Goal: Transaction & Acquisition: Purchase product/service

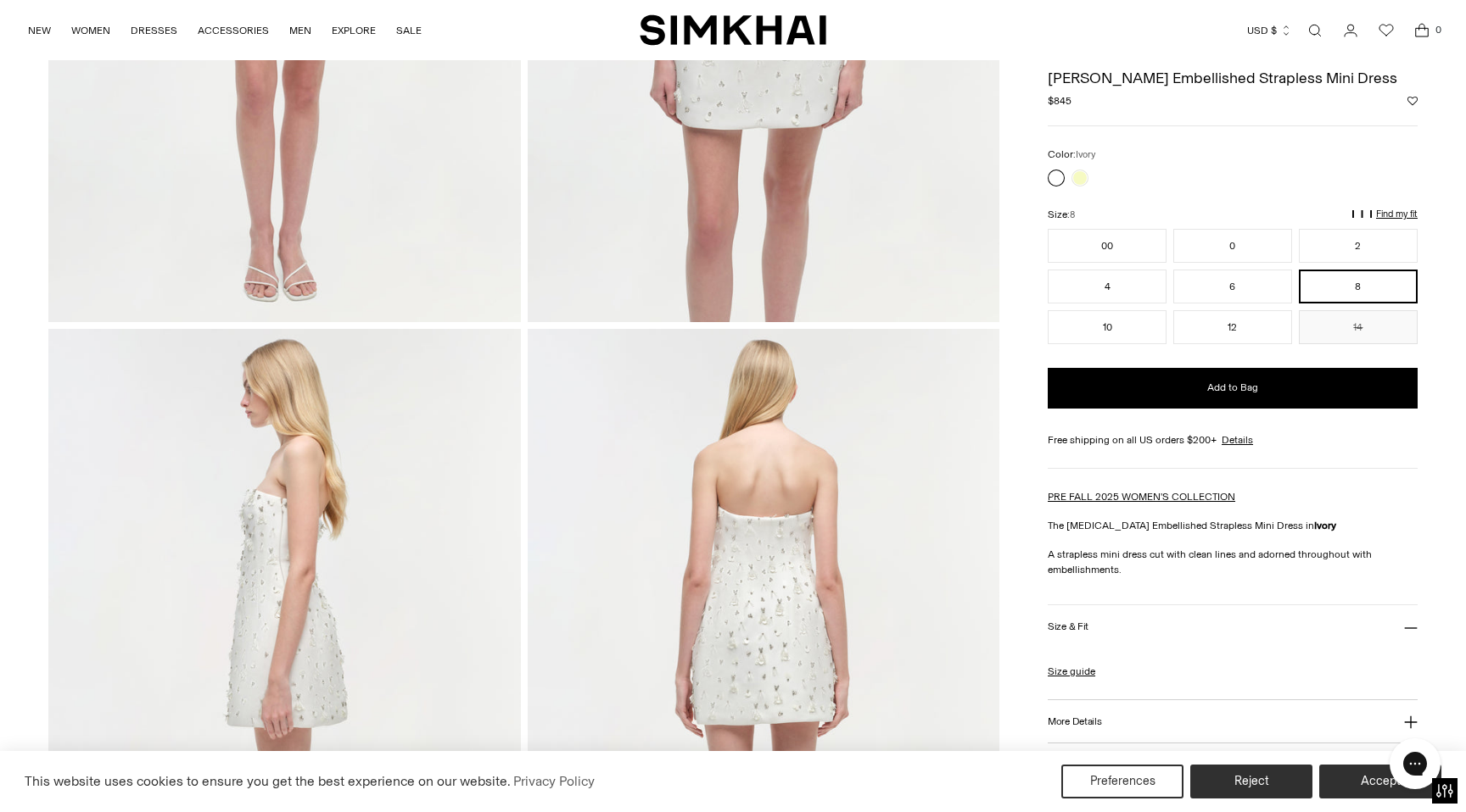
scroll to position [450, 0]
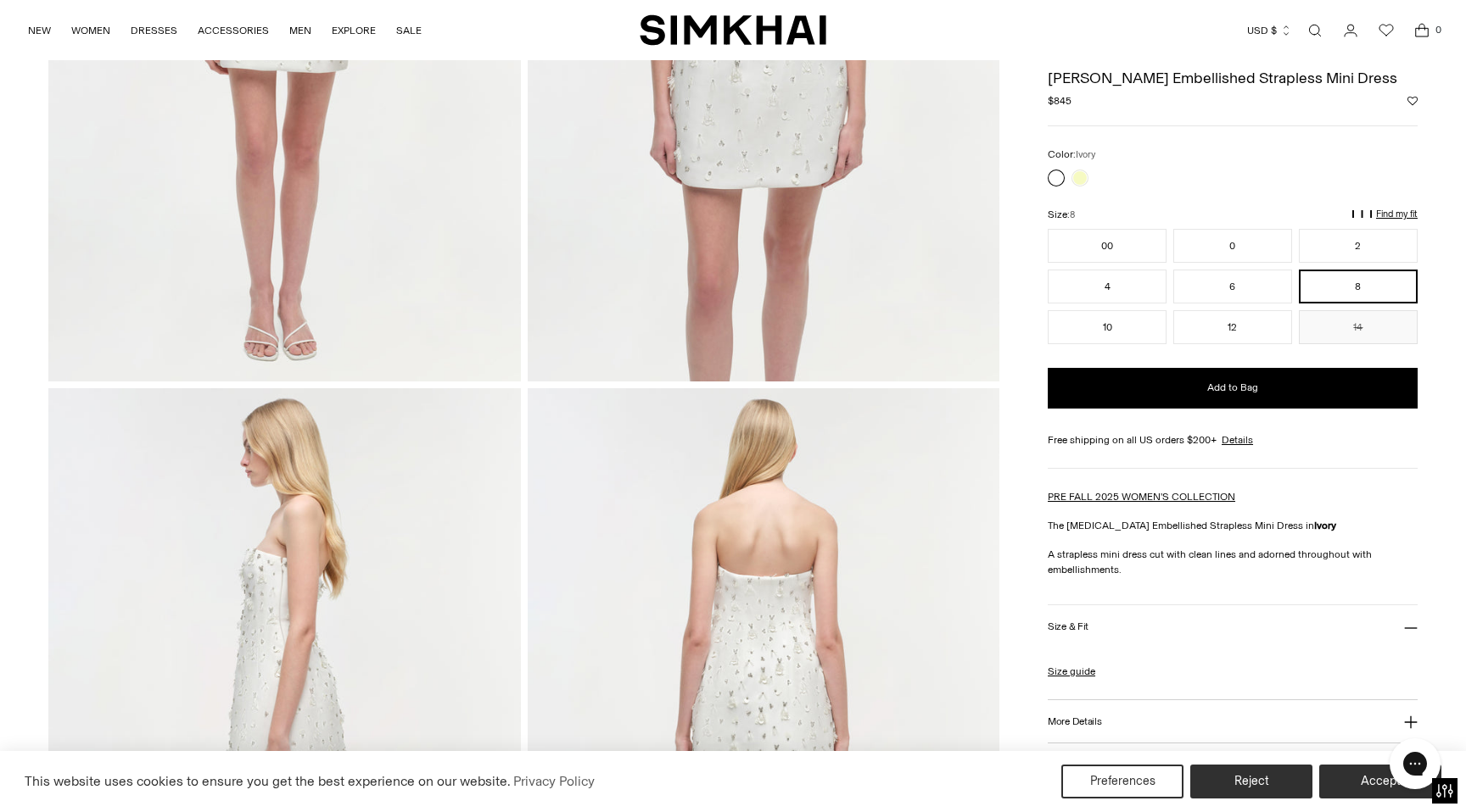
click at [303, 175] on img at bounding box center [285, 27] width 473 height 708
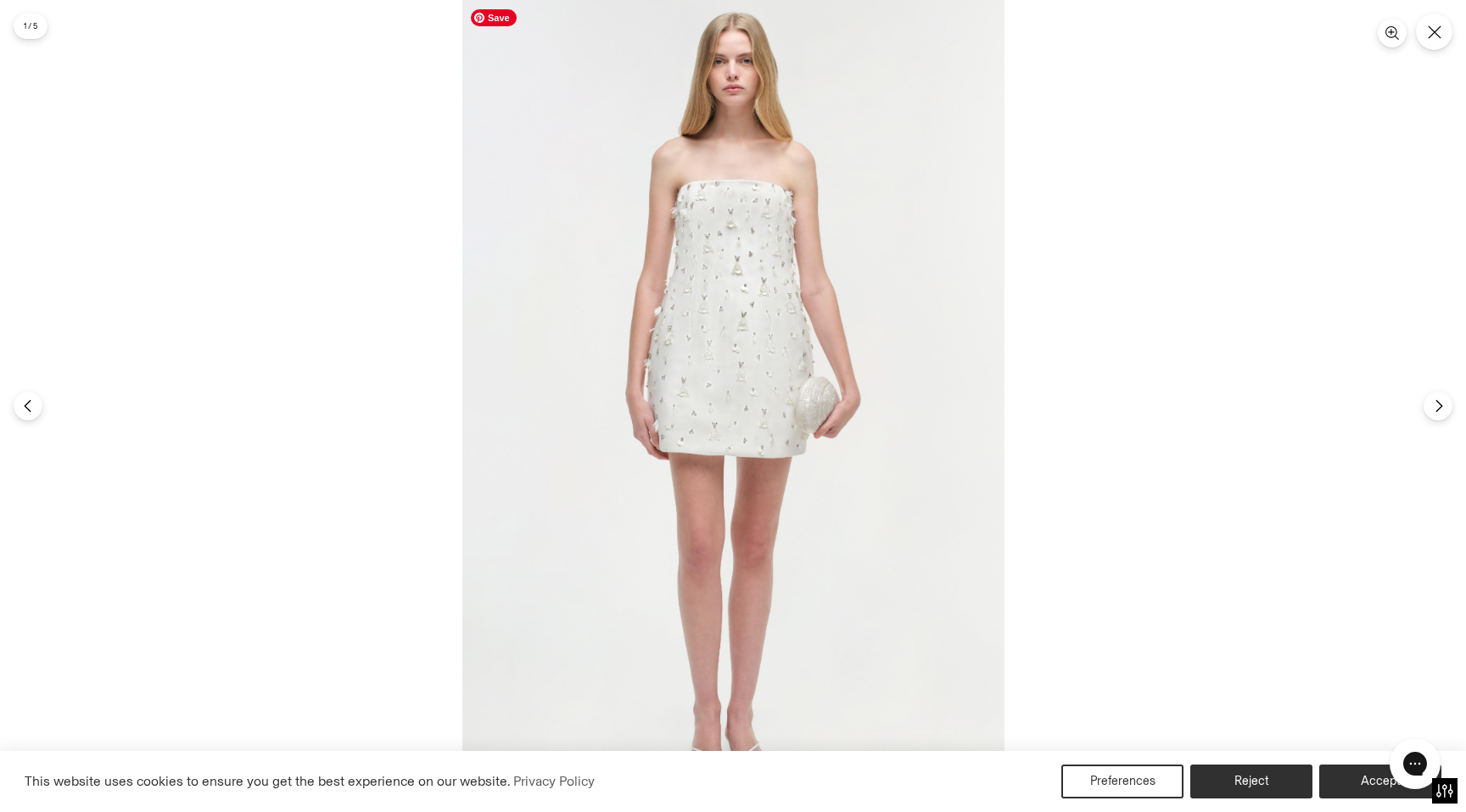
click at [682, 286] on img at bounding box center [733, 406] width 542 height 812
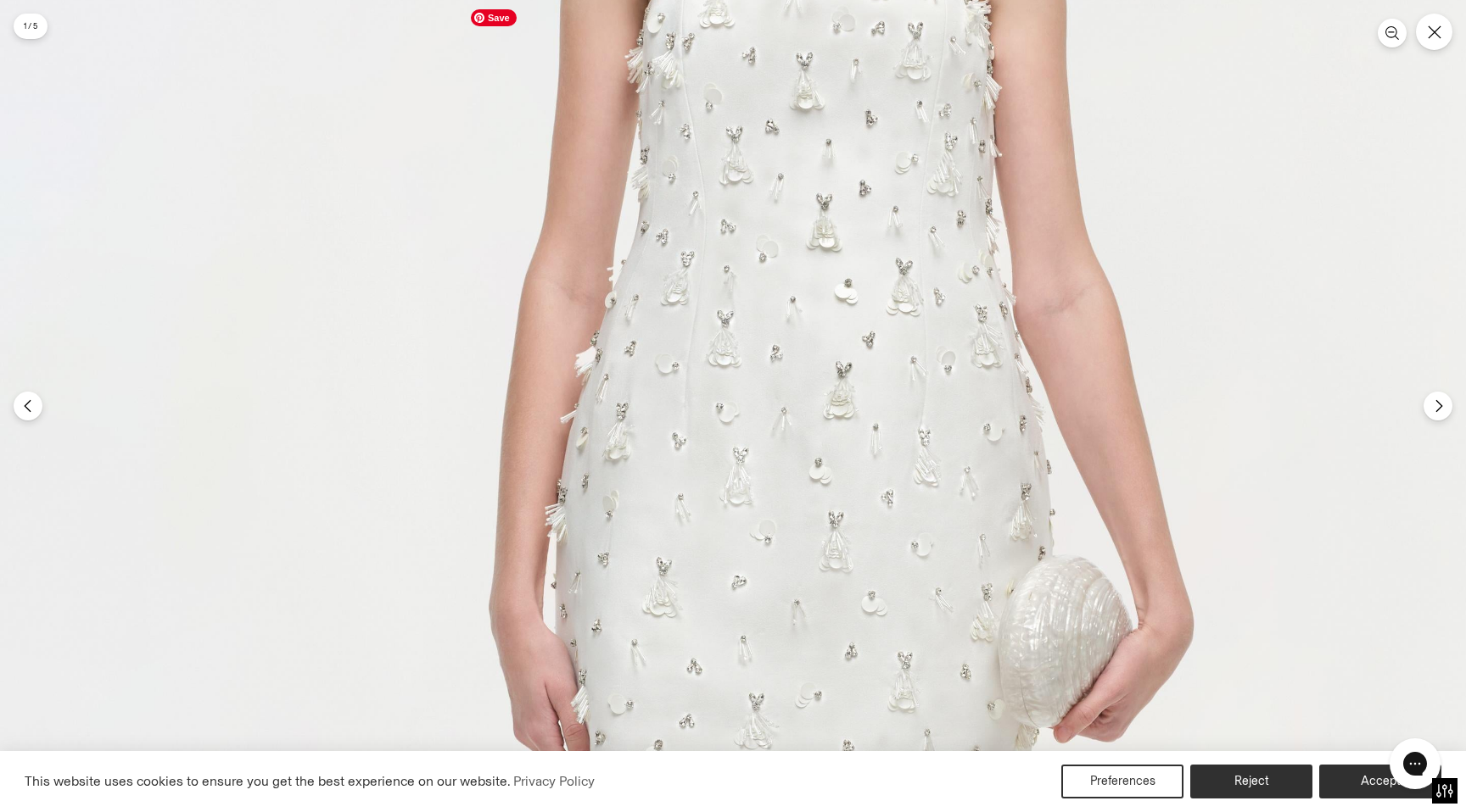
click at [800, 119] on img at bounding box center [812, 646] width 1625 height 2437
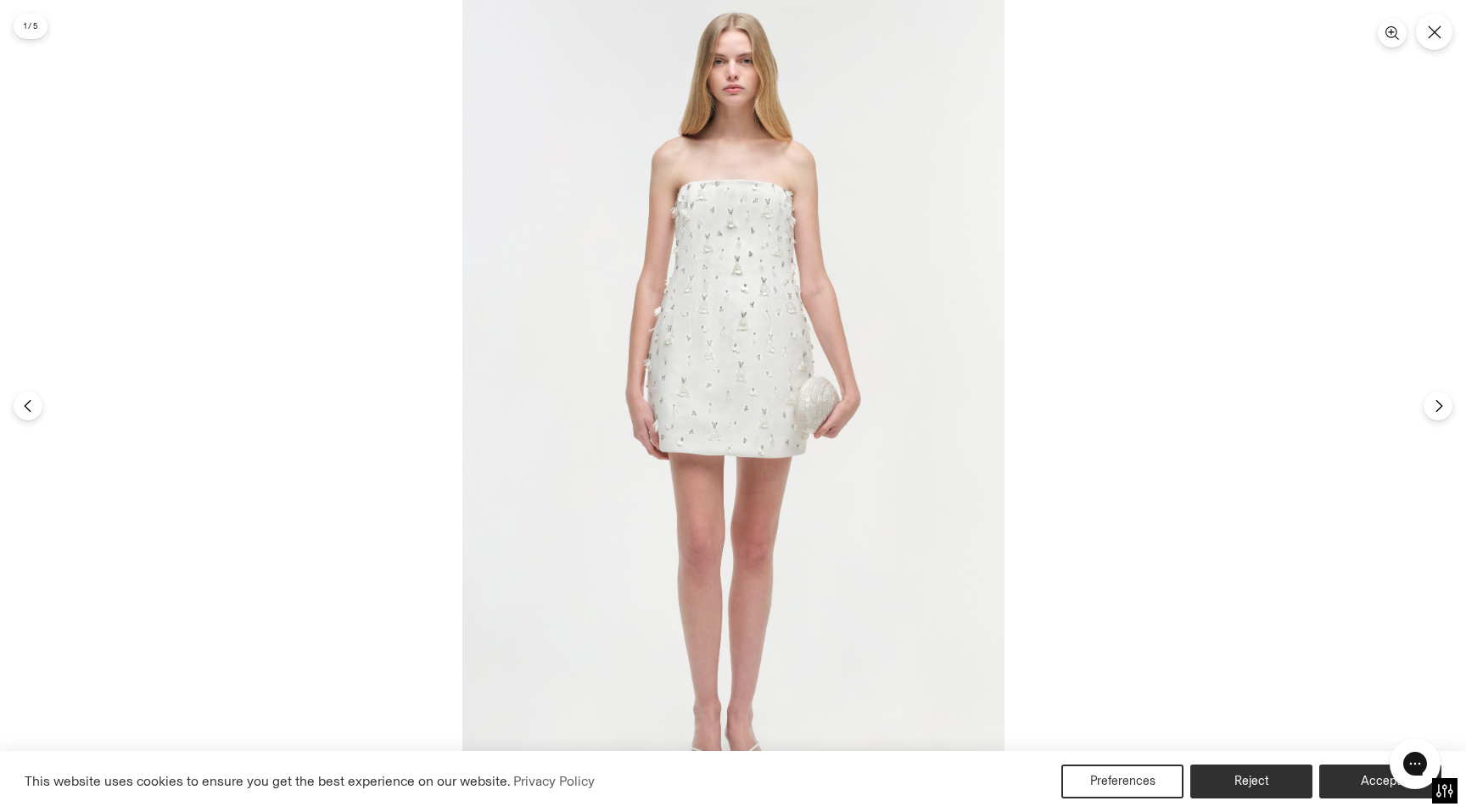
click at [1155, 168] on div at bounding box center [733, 406] width 1466 height 812
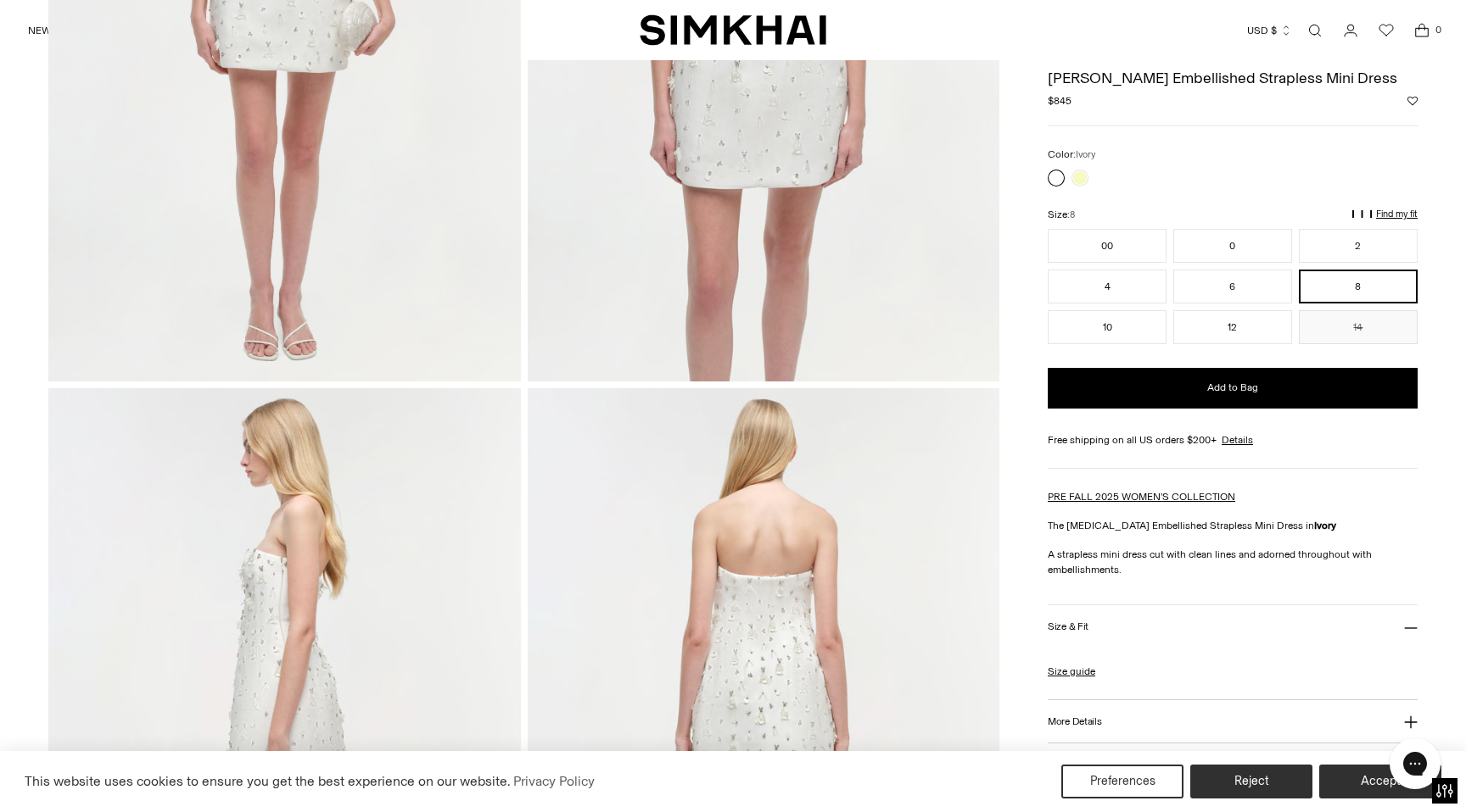
scroll to position [0, 0]
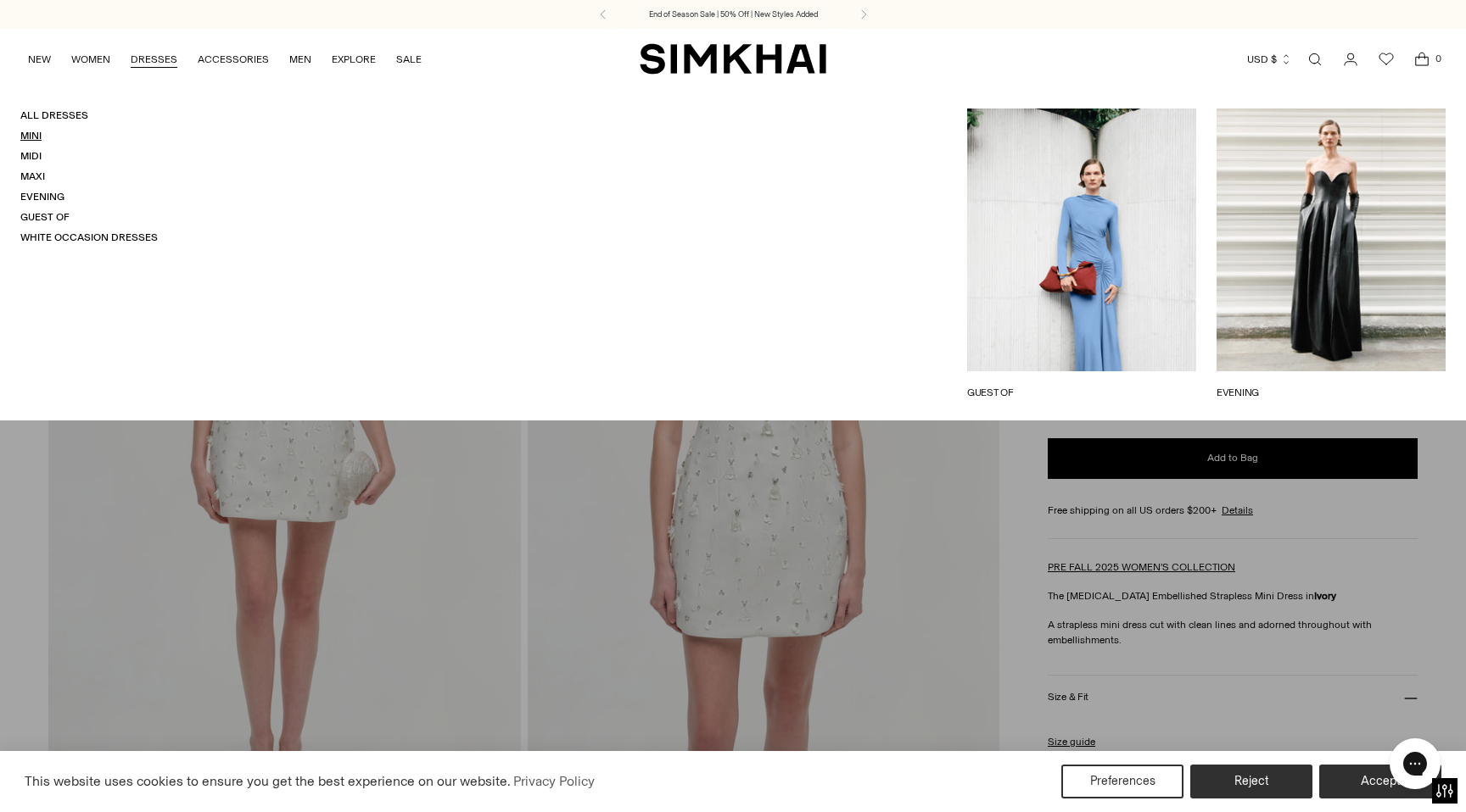
click at [30, 132] on link "Mini" at bounding box center [32, 136] width 22 height 12
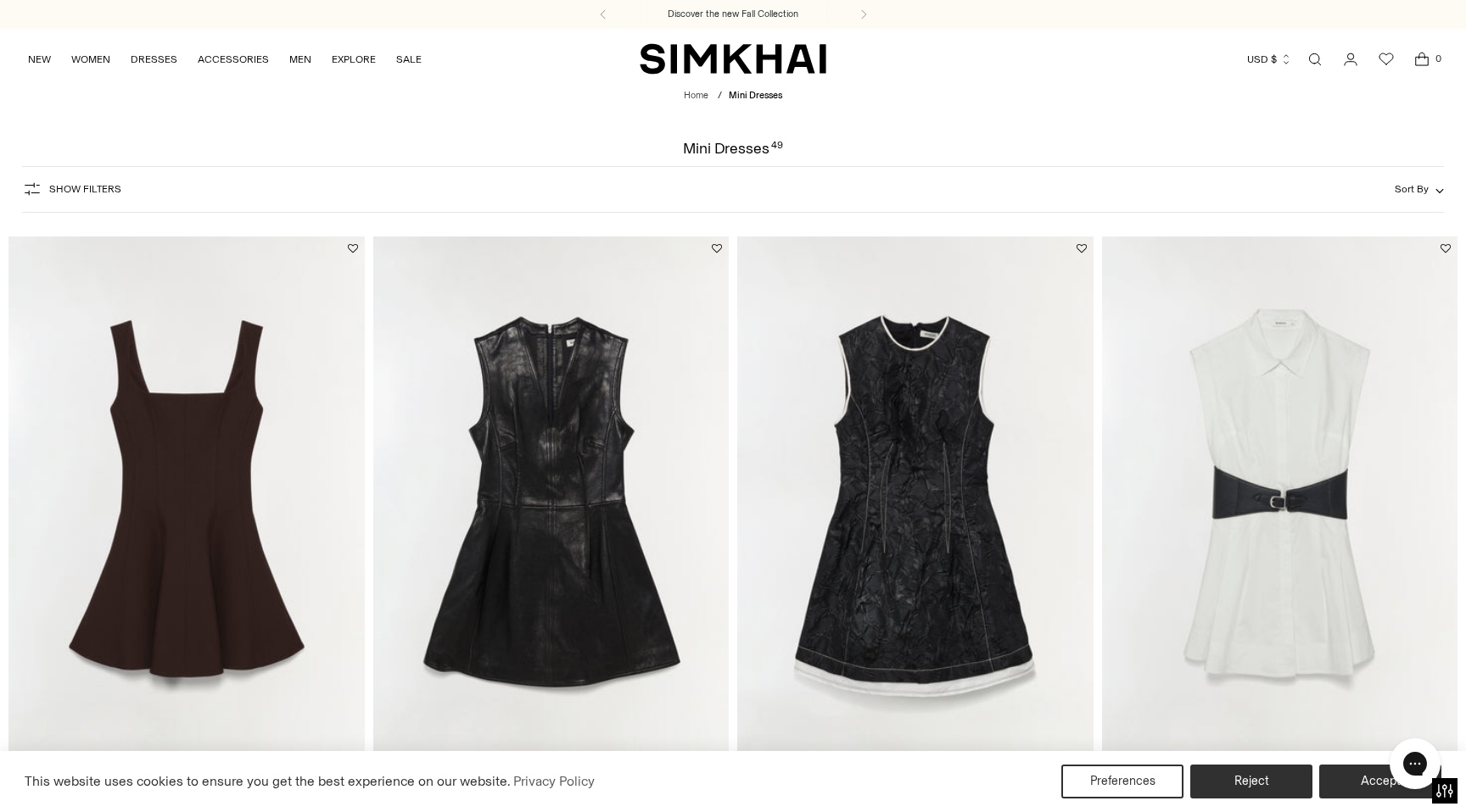
click at [95, 187] on span "Show Filters" at bounding box center [85, 189] width 72 height 12
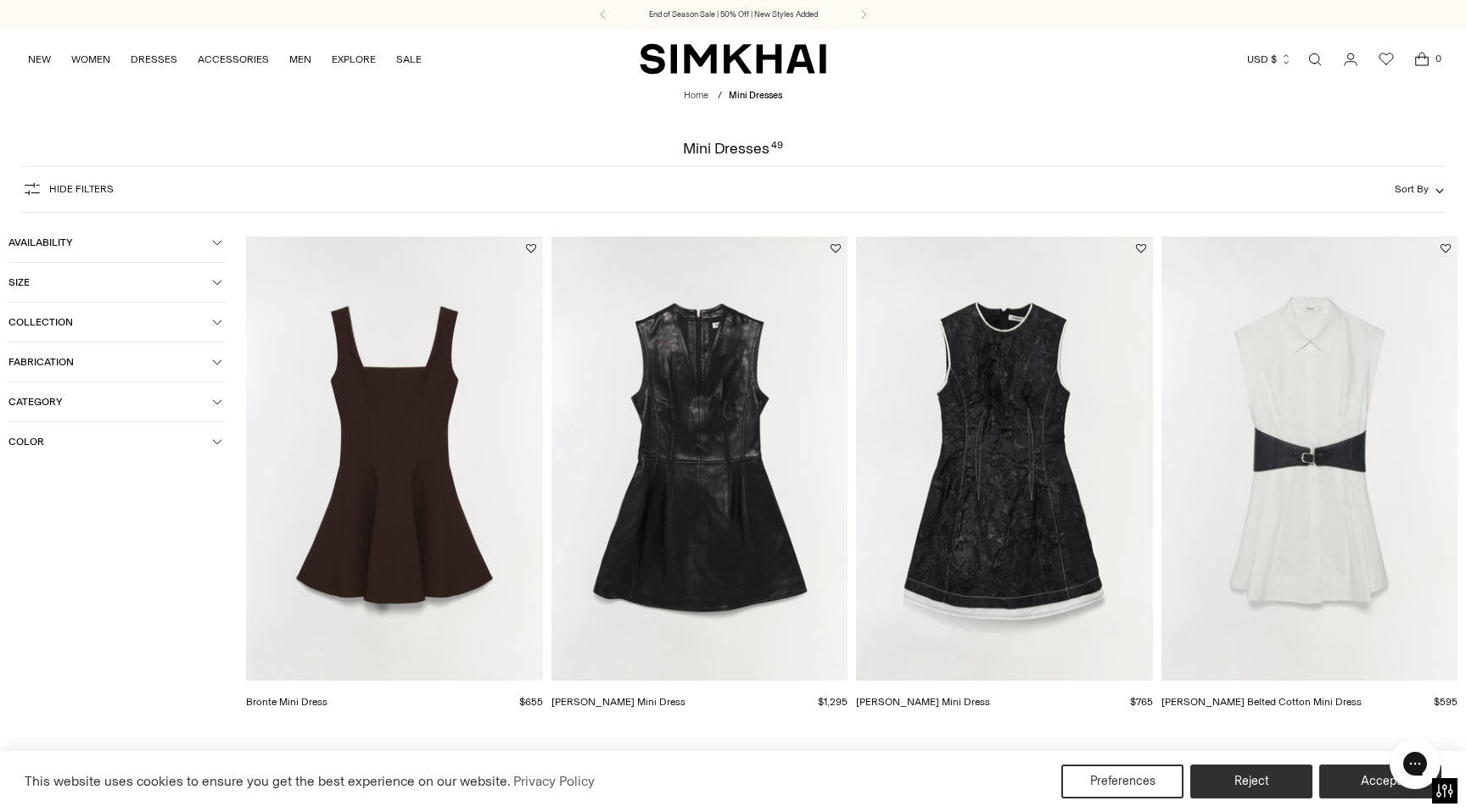
click at [41, 448] on span "Color" at bounding box center [110, 442] width 204 height 12
click at [23, 611] on div at bounding box center [20, 604] width 22 height 22
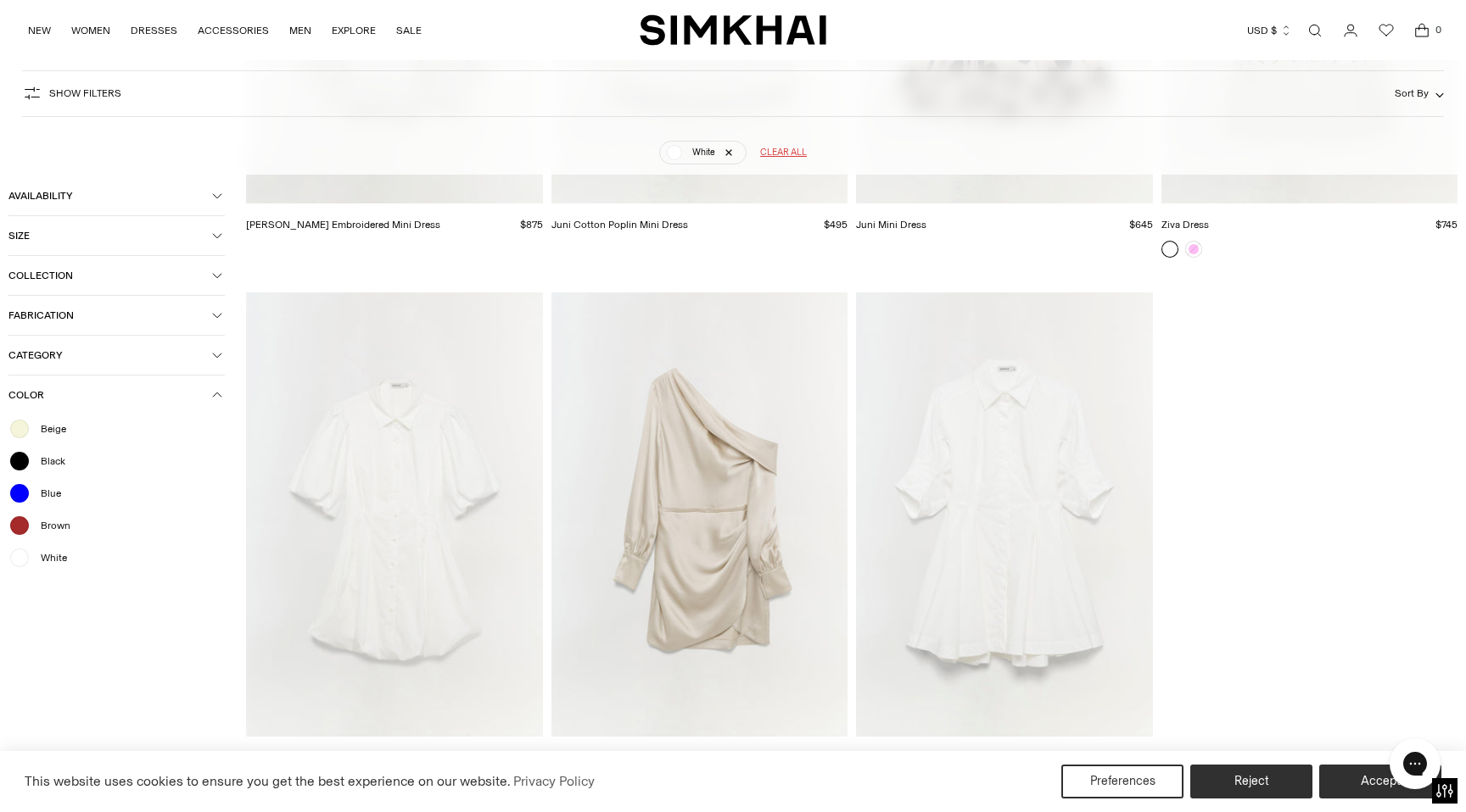
scroll to position [765, 0]
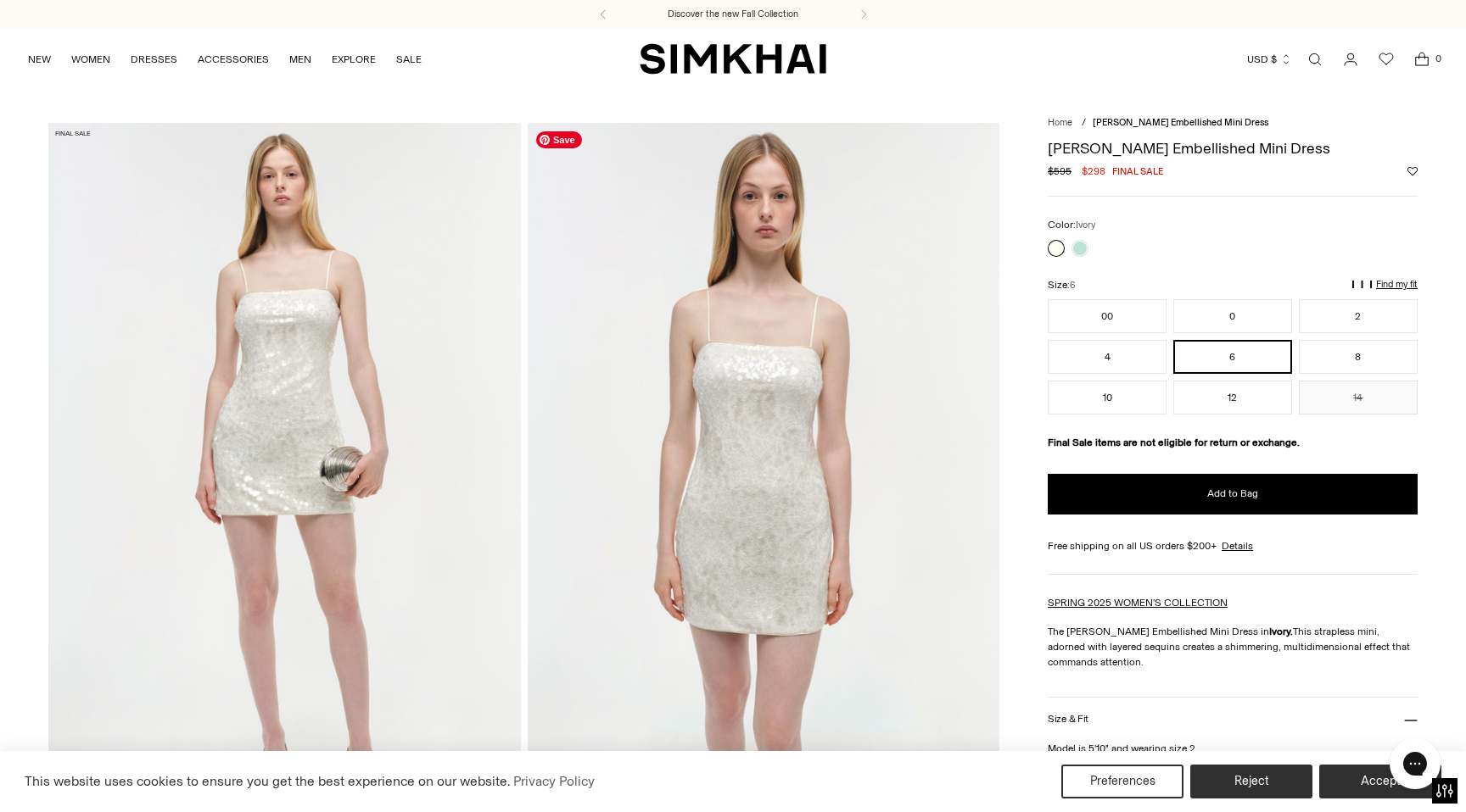
click at [779, 468] on img at bounding box center [764, 476] width 473 height 708
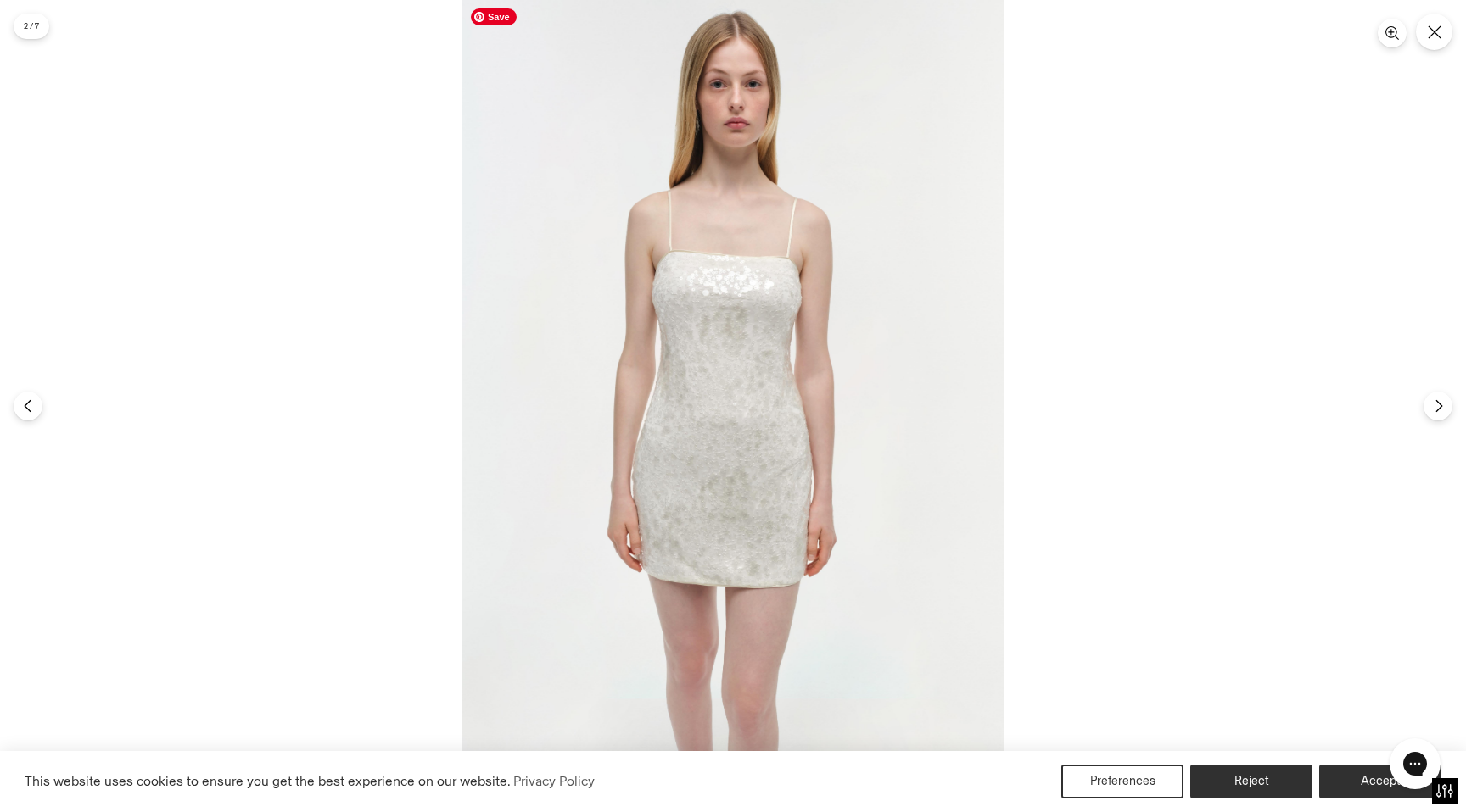
click at [766, 447] on img at bounding box center [733, 406] width 542 height 812
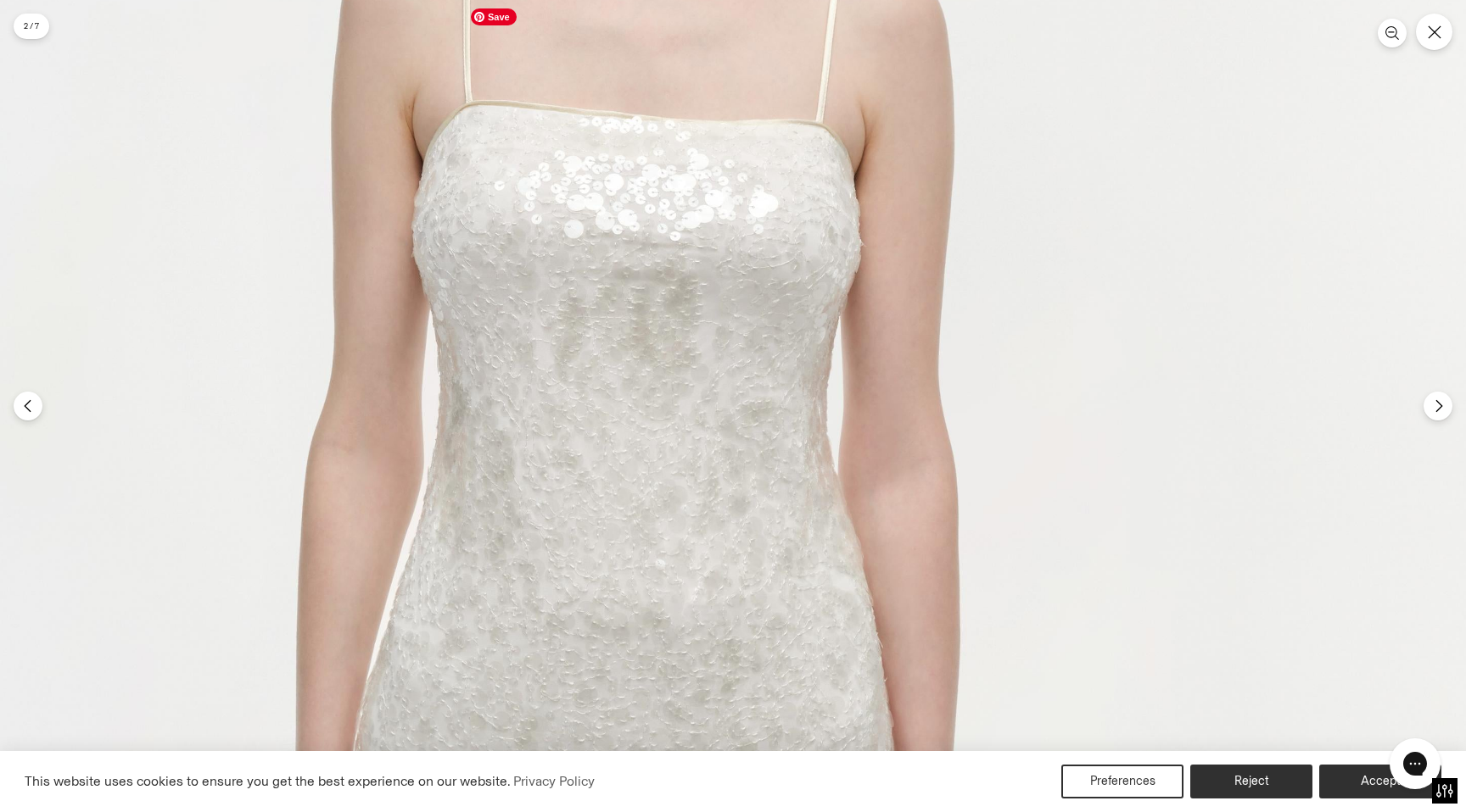
click at [781, 248] on img at bounding box center [656, 569] width 1625 height 2437
